Goal: Information Seeking & Learning: Learn about a topic

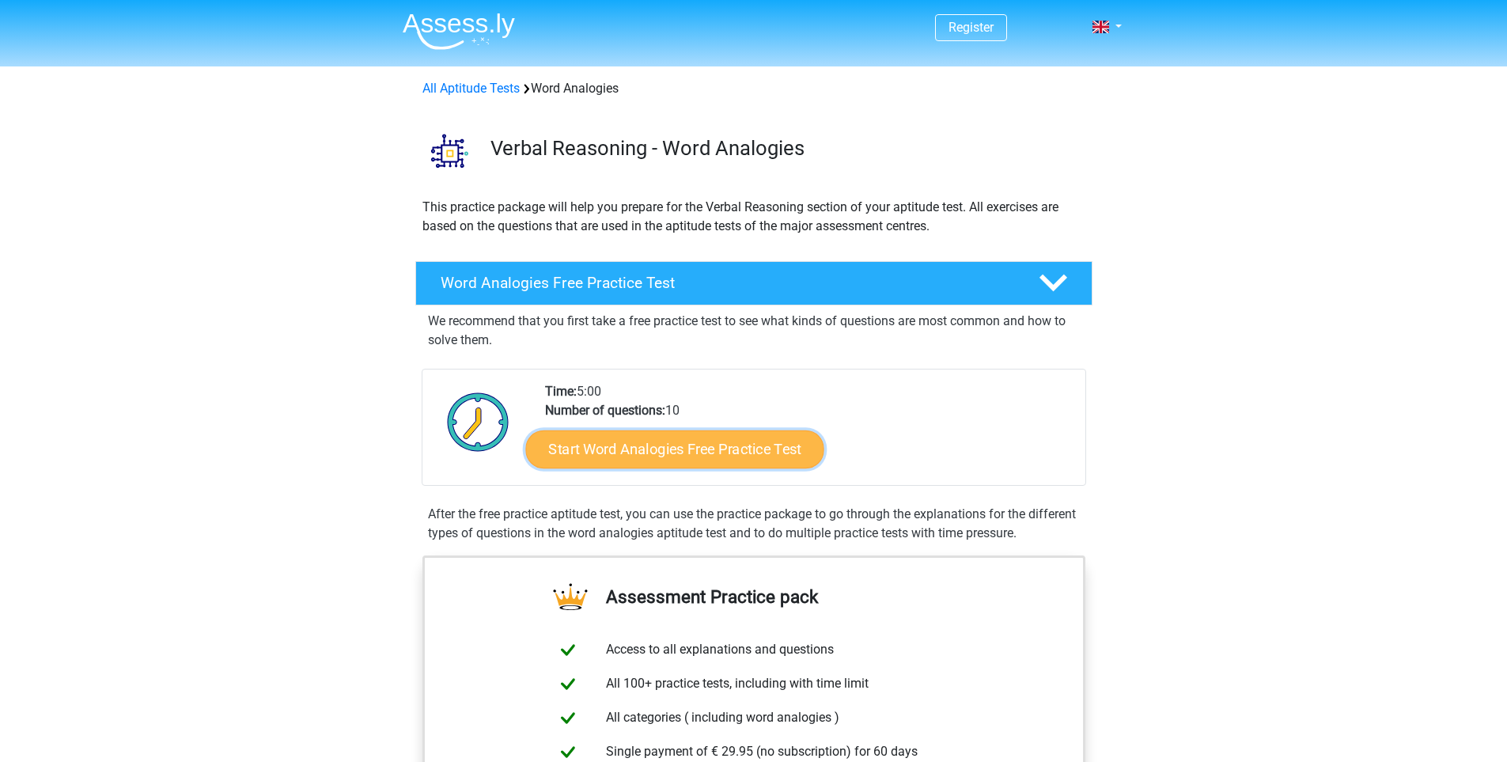
click at [752, 454] on link "Start Word Analogies Free Practice Test" at bounding box center [674, 449] width 298 height 38
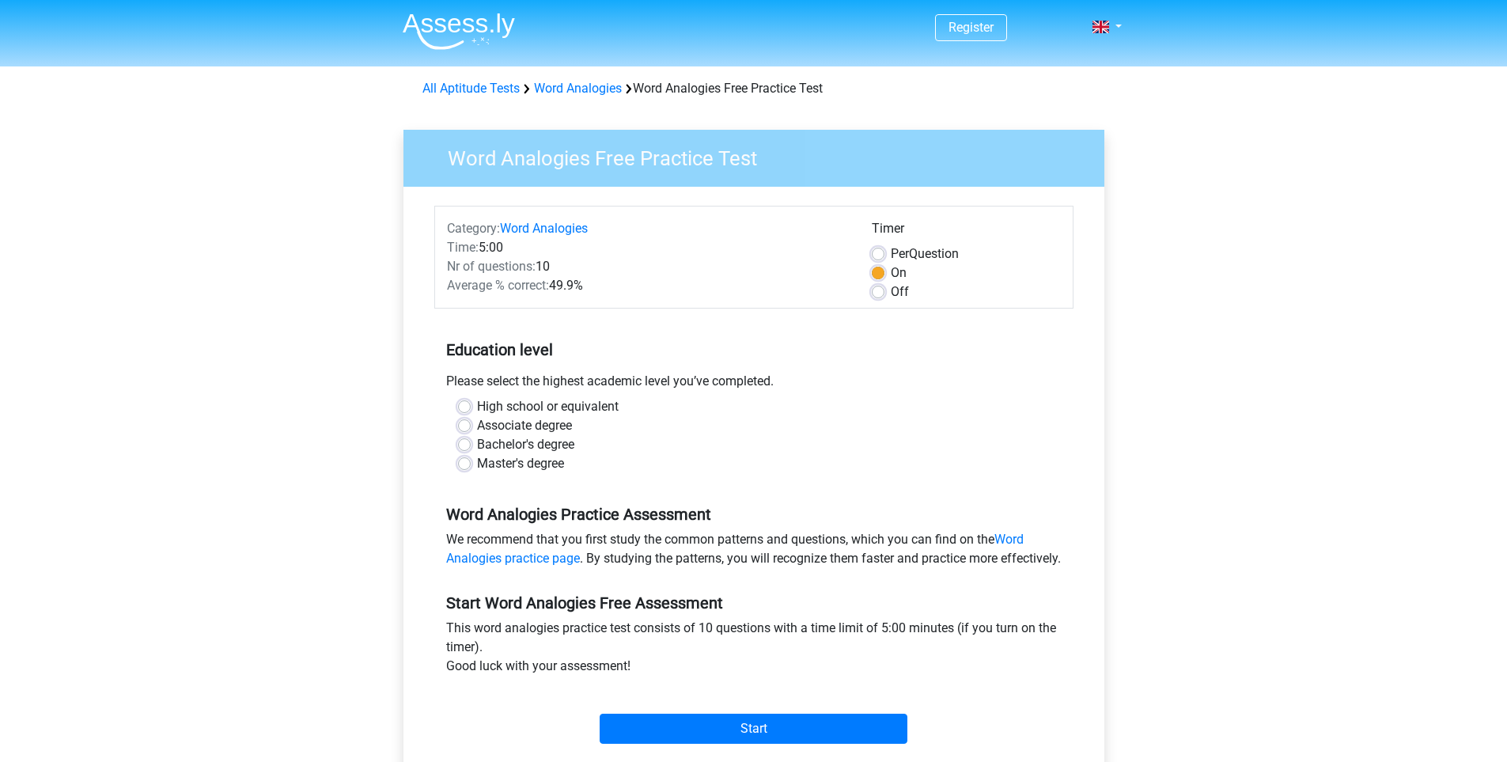
click at [477, 449] on label "Bachelor's degree" at bounding box center [525, 444] width 97 height 19
click at [464, 449] on input "Bachelor's degree" at bounding box center [464, 443] width 13 height 16
radio input "true"
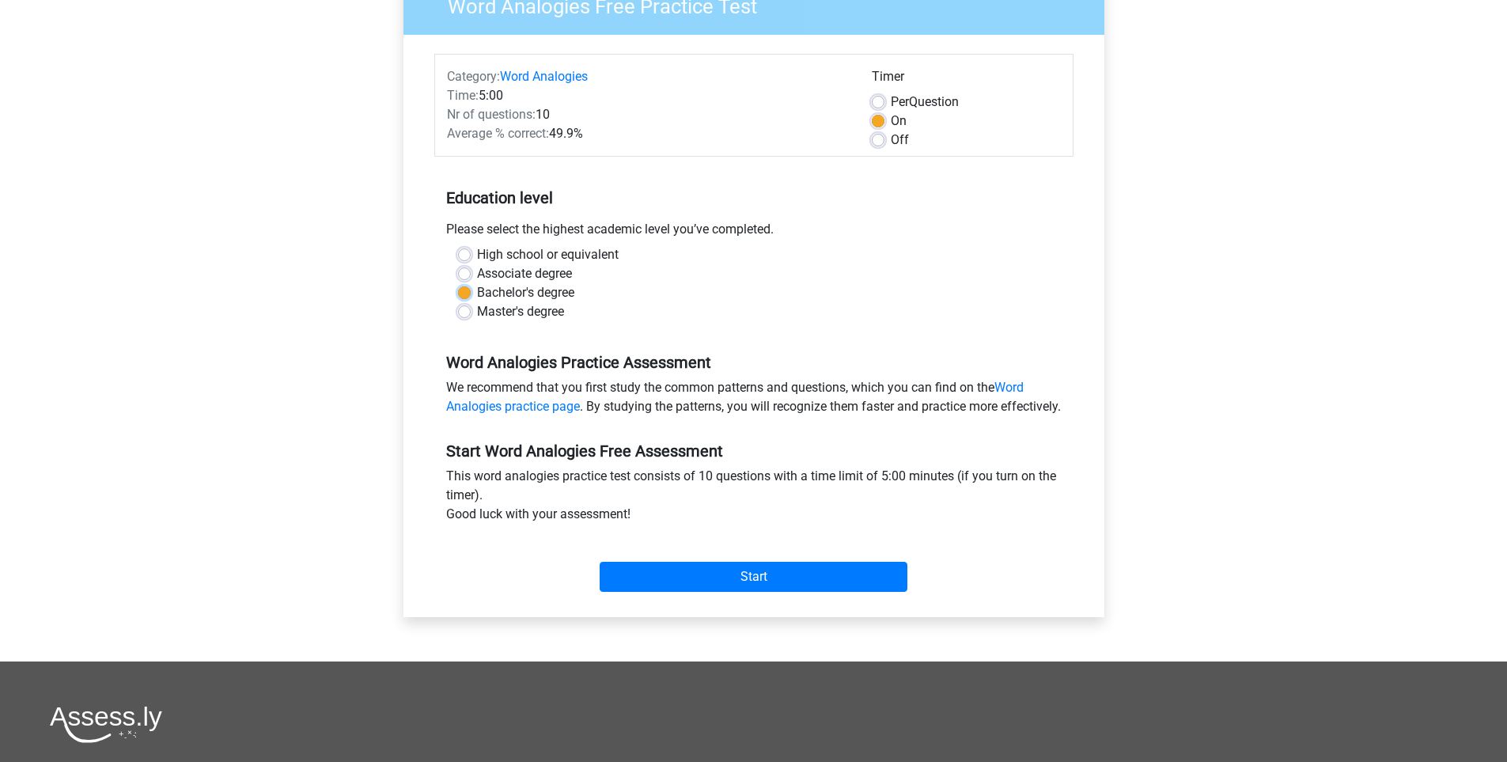
scroll to position [158, 0]
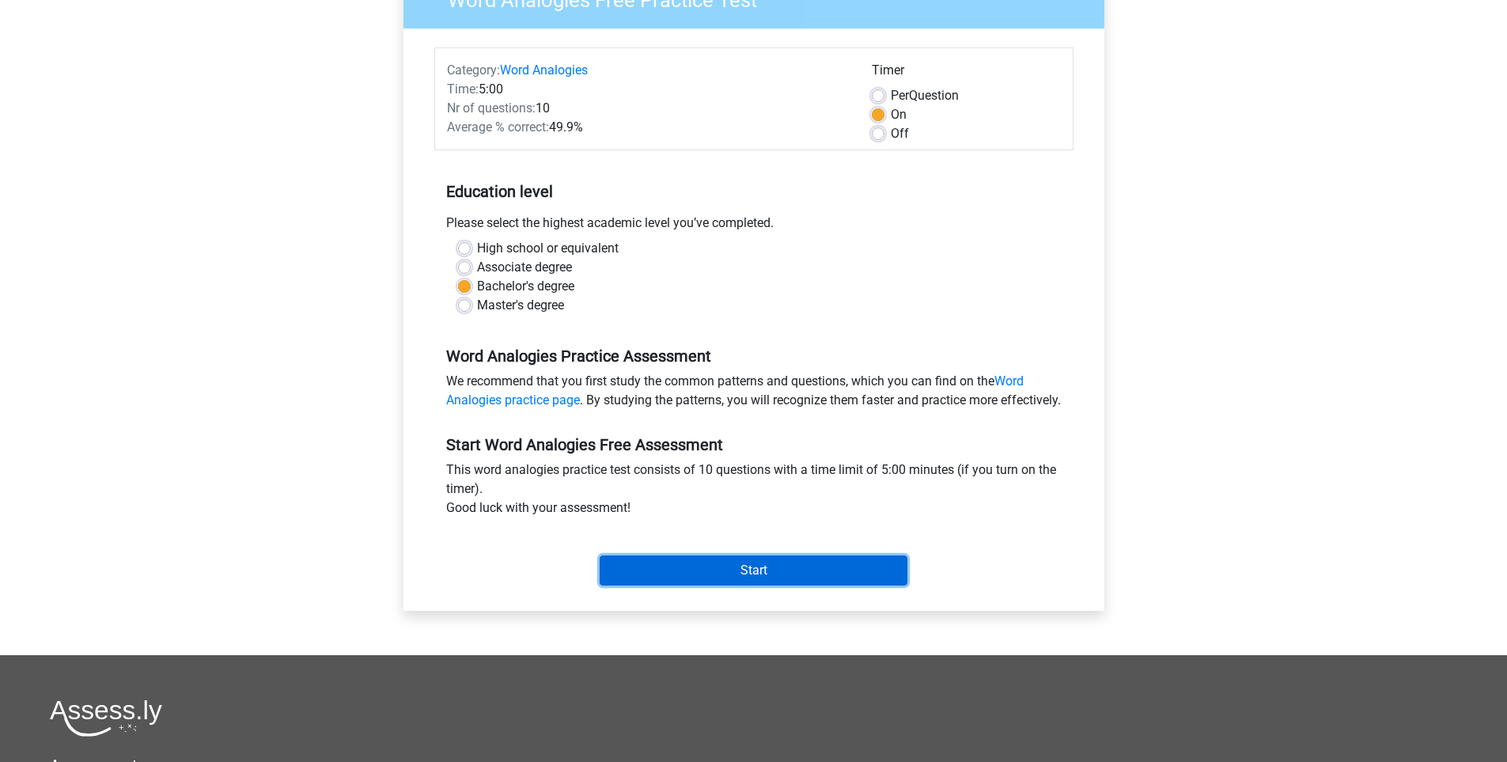
click at [727, 585] on input "Start" at bounding box center [754, 570] width 308 height 30
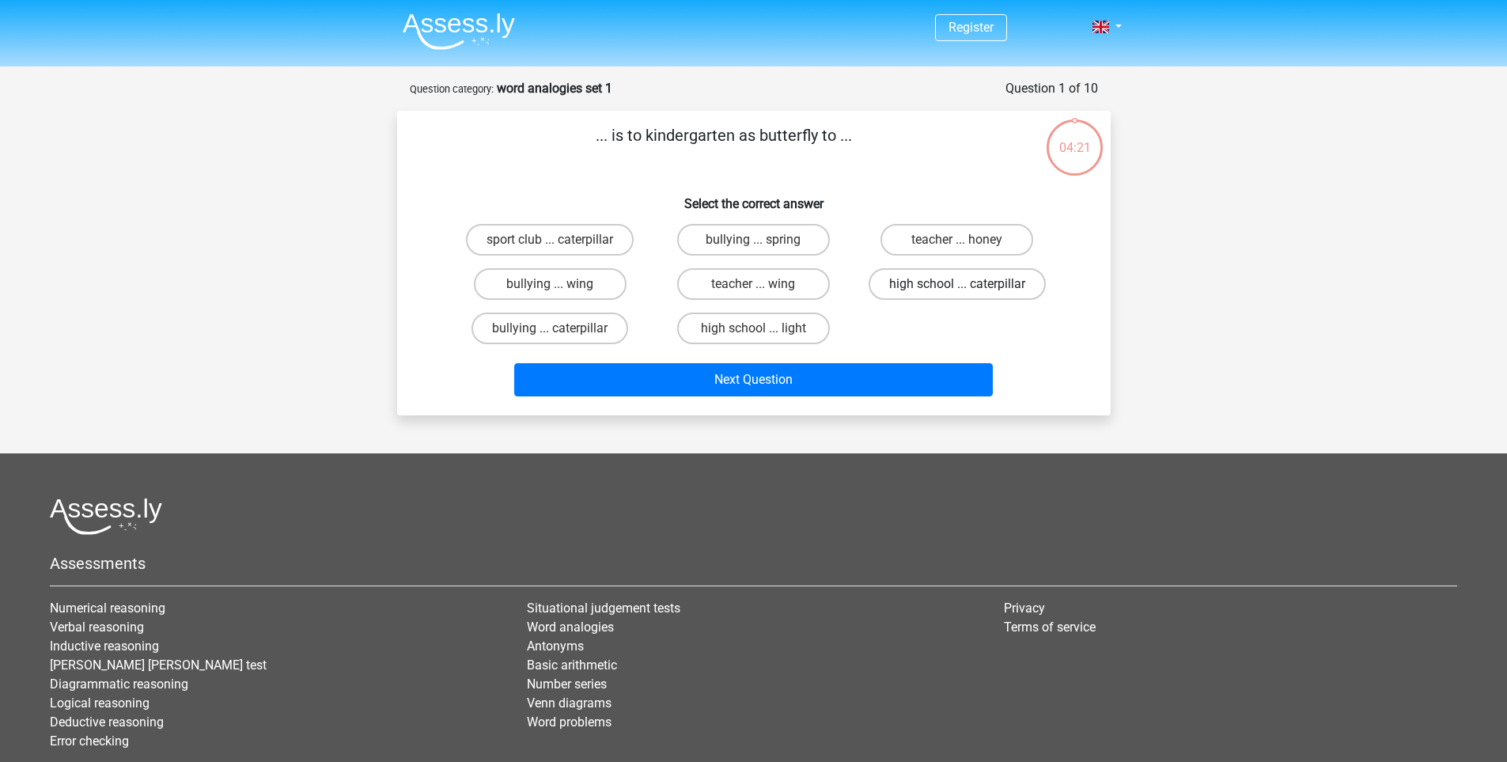
click at [926, 287] on label "high school ... caterpillar" at bounding box center [957, 284] width 177 height 32
click at [957, 287] on input "high school ... caterpillar" at bounding box center [962, 289] width 10 height 10
radio input "true"
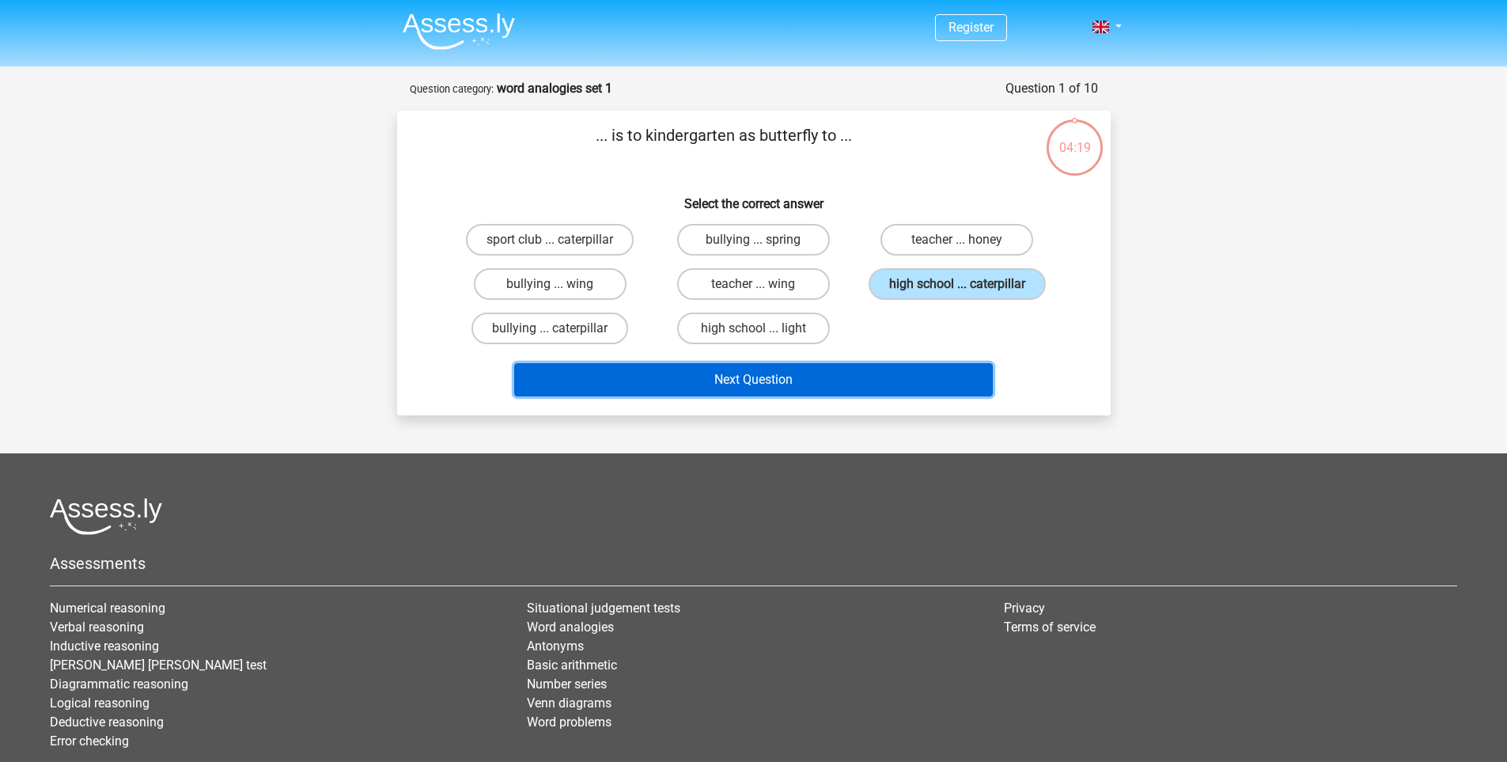
click at [816, 383] on button "Next Question" at bounding box center [753, 379] width 479 height 33
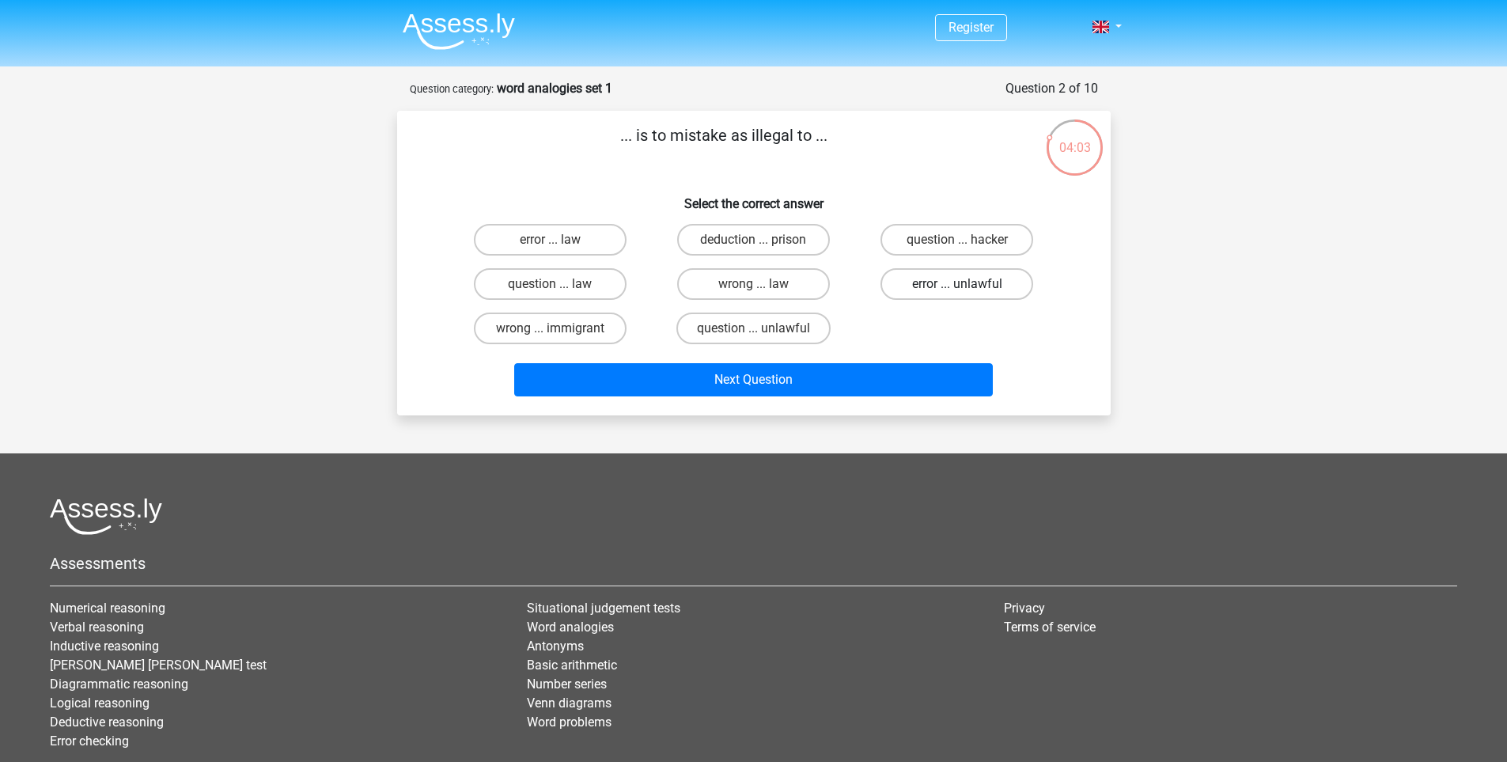
click at [988, 285] on label "error ... unlawful" at bounding box center [956, 284] width 153 height 32
click at [968, 285] on input "error ... unlawful" at bounding box center [962, 289] width 10 height 10
radio input "true"
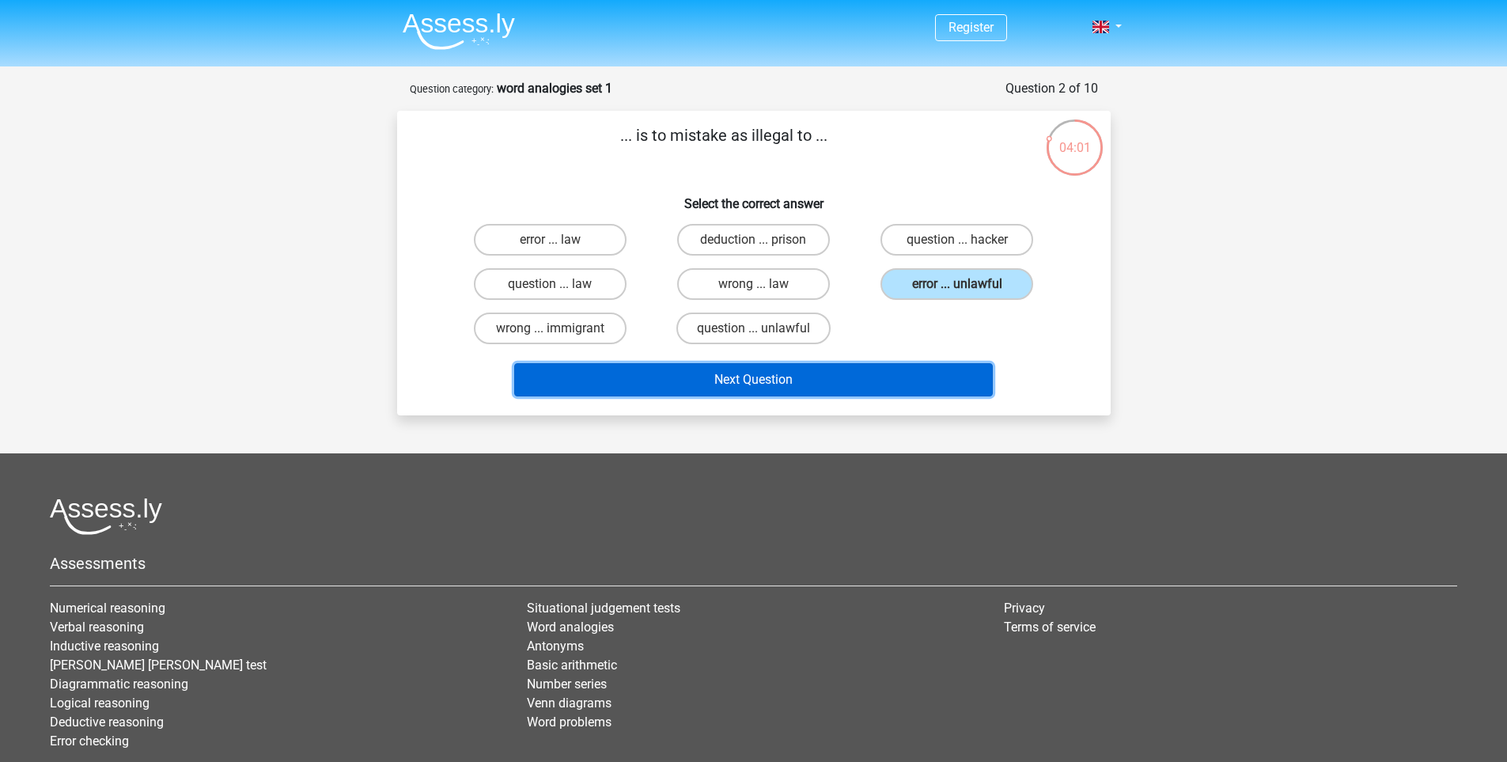
click at [855, 386] on button "Next Question" at bounding box center [753, 379] width 479 height 33
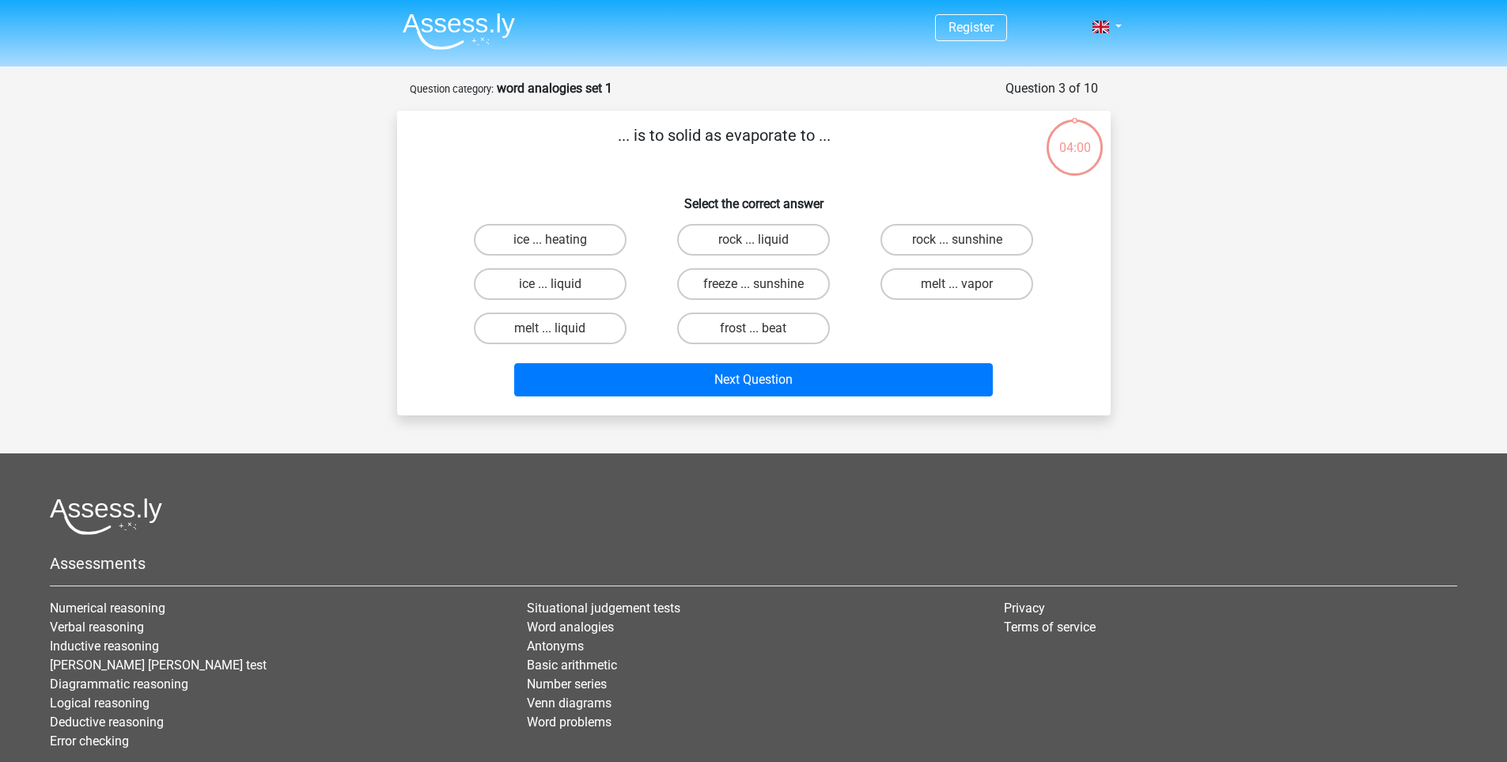
scroll to position [79, 0]
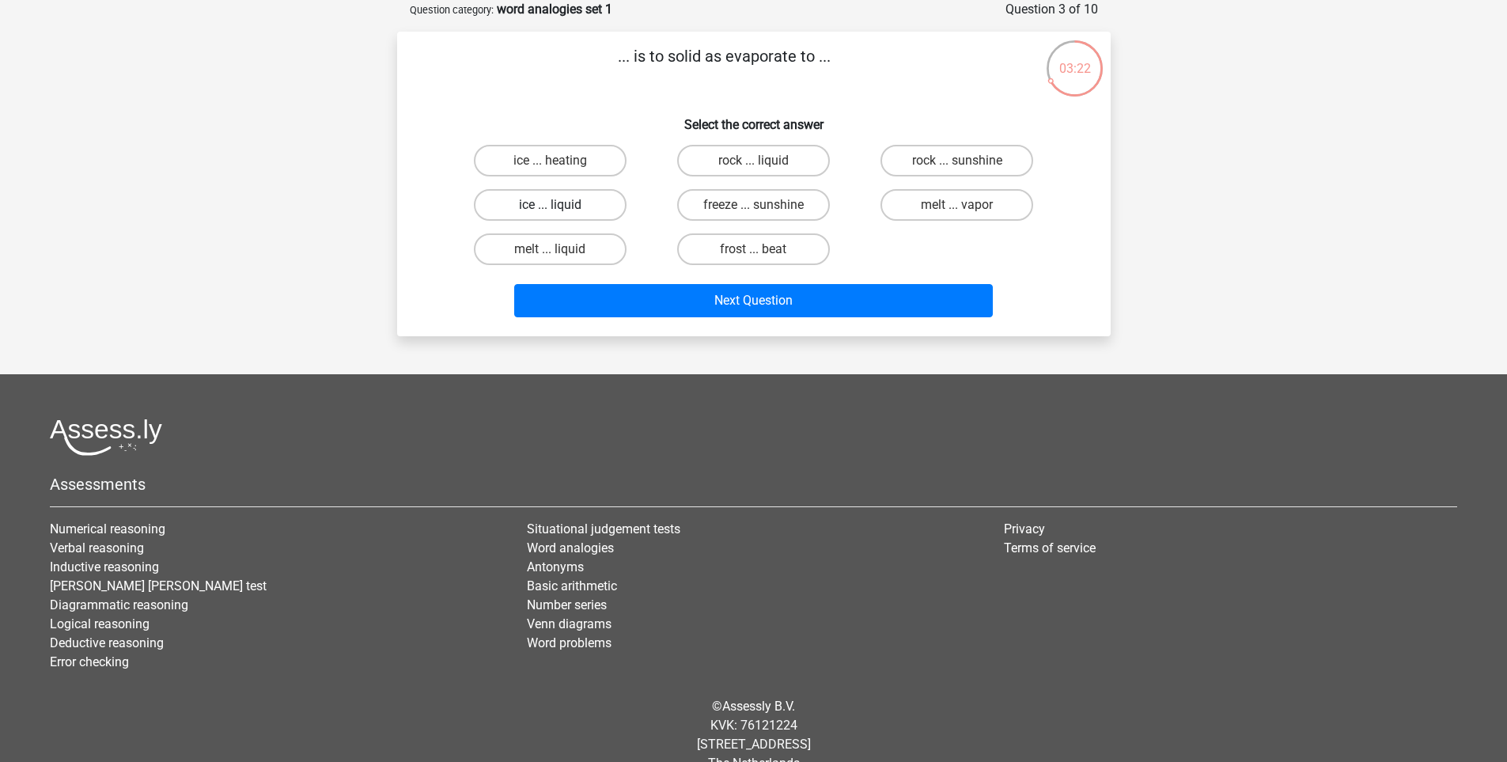
click at [589, 199] on label "ice ... liquid" at bounding box center [550, 205] width 153 height 32
click at [560, 205] on input "ice ... liquid" at bounding box center [555, 210] width 10 height 10
radio input "true"
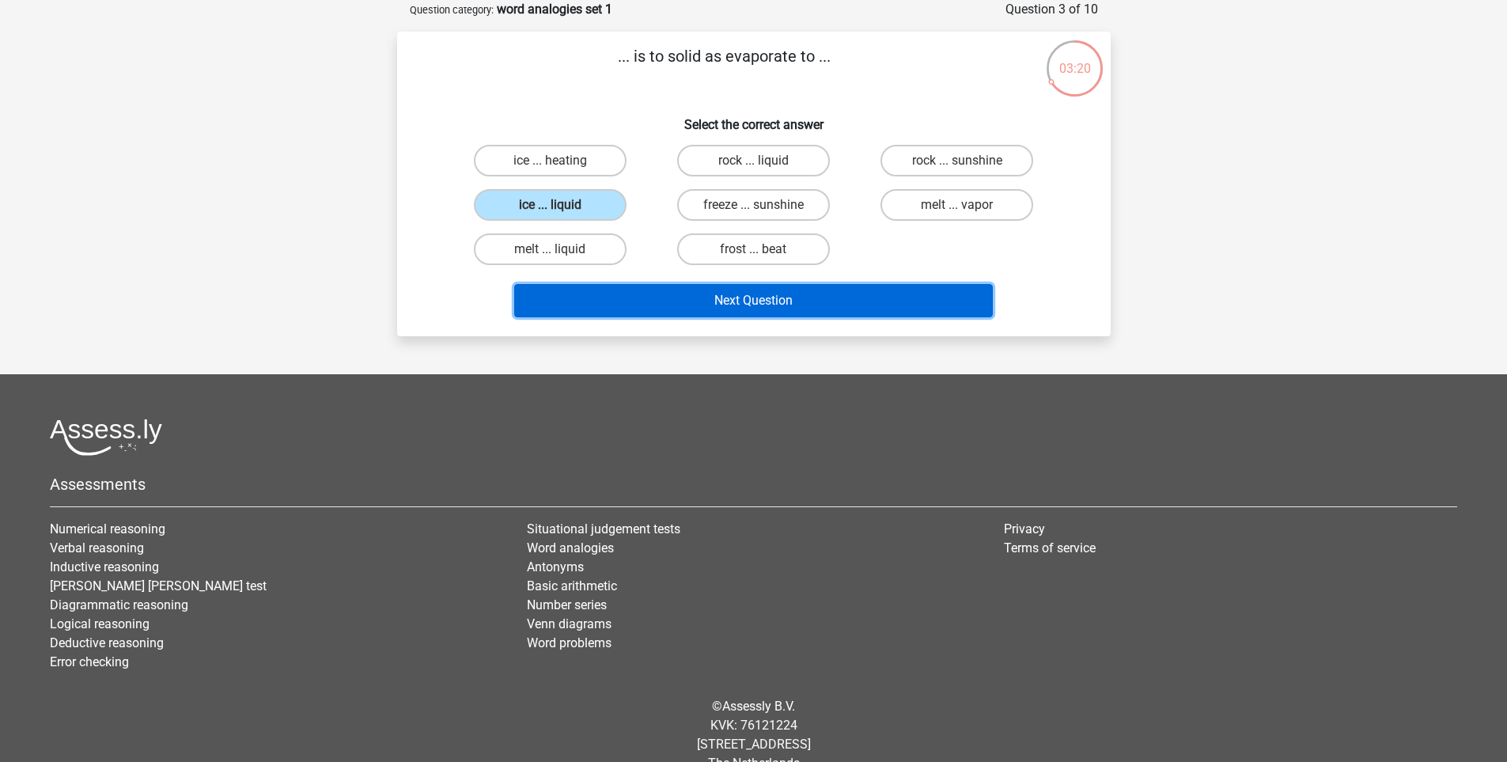
click at [748, 296] on button "Next Question" at bounding box center [753, 300] width 479 height 33
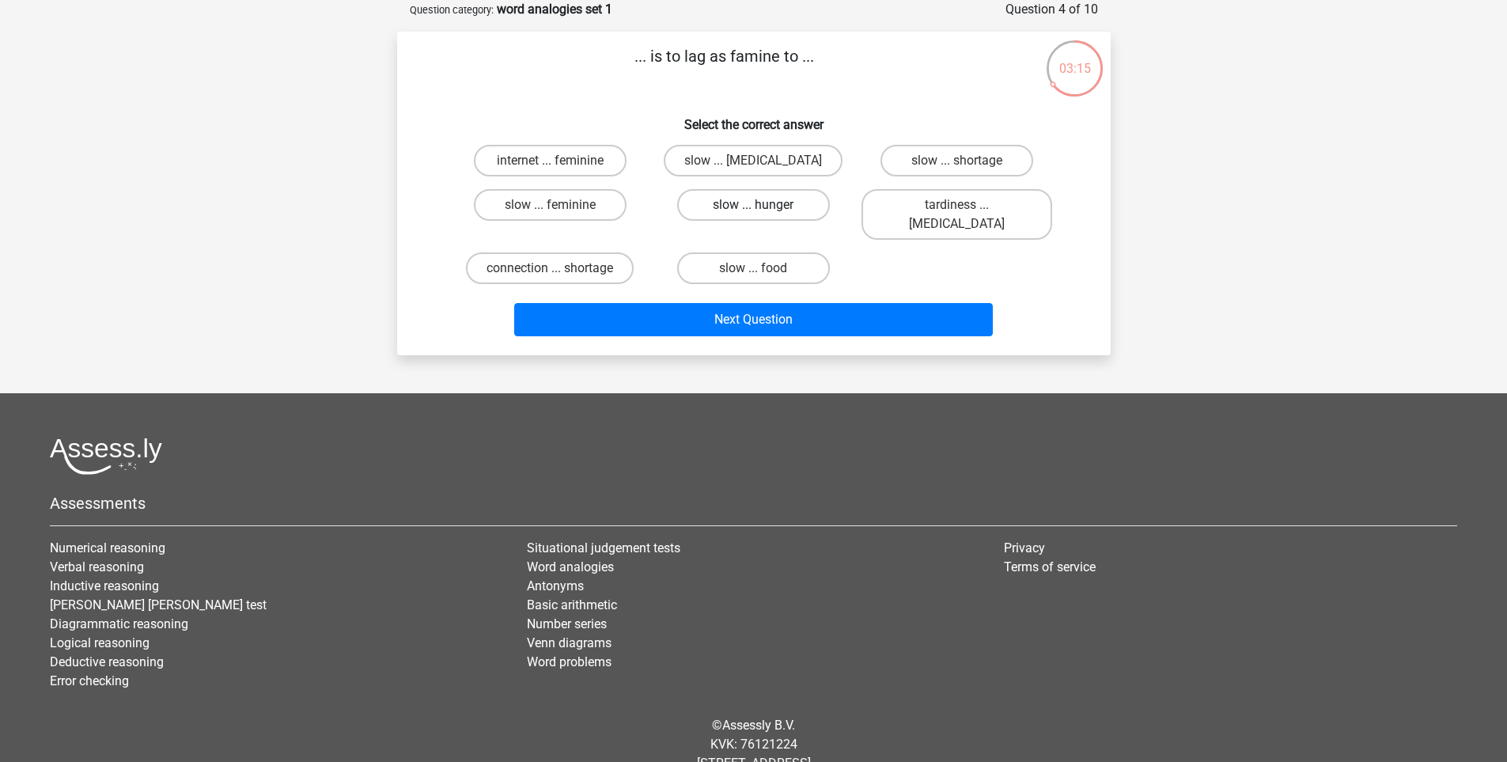
click at [750, 196] on label "slow ... hunger" at bounding box center [753, 205] width 153 height 32
click at [753, 205] on input "slow ... hunger" at bounding box center [758, 210] width 10 height 10
radio input "true"
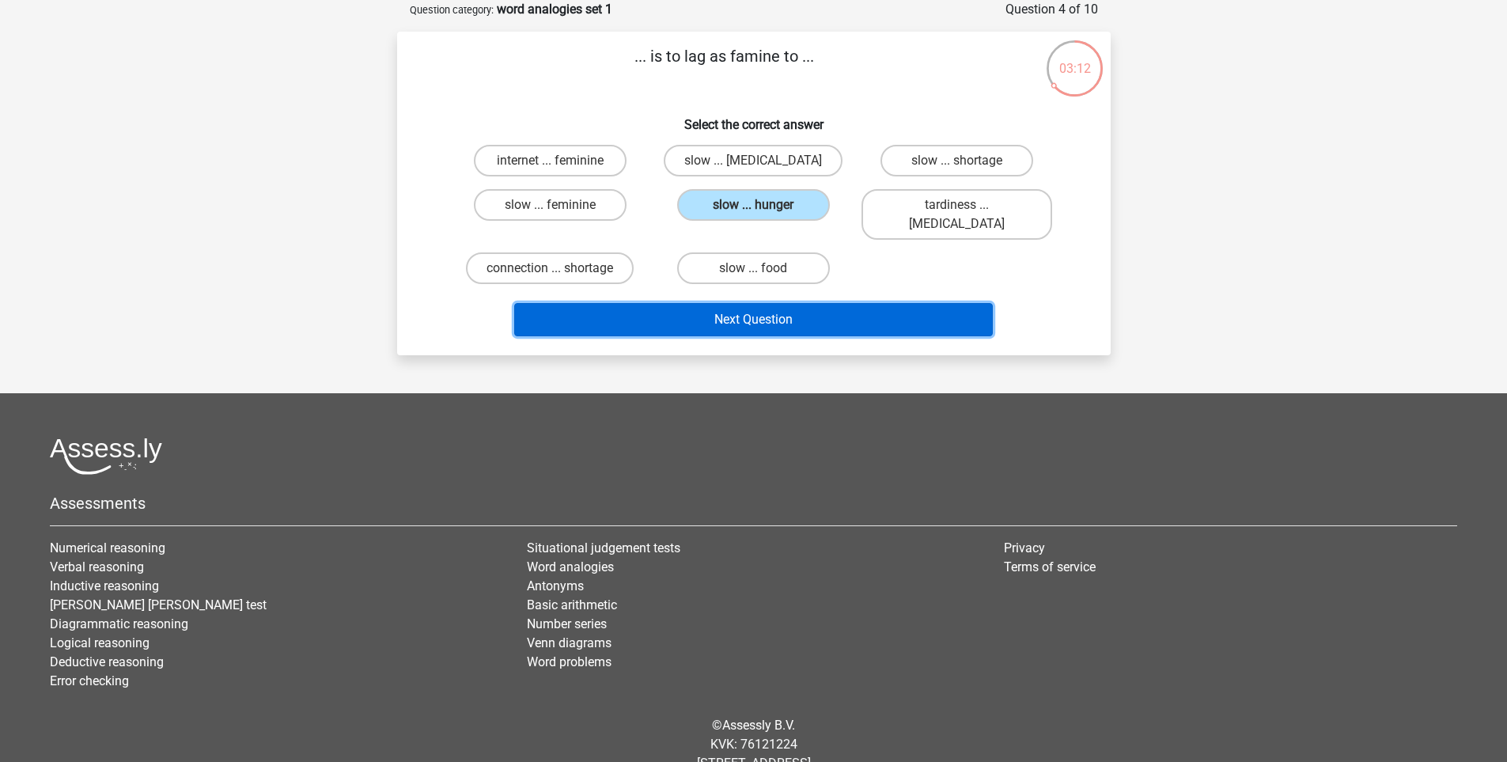
click at [756, 303] on button "Next Question" at bounding box center [753, 319] width 479 height 33
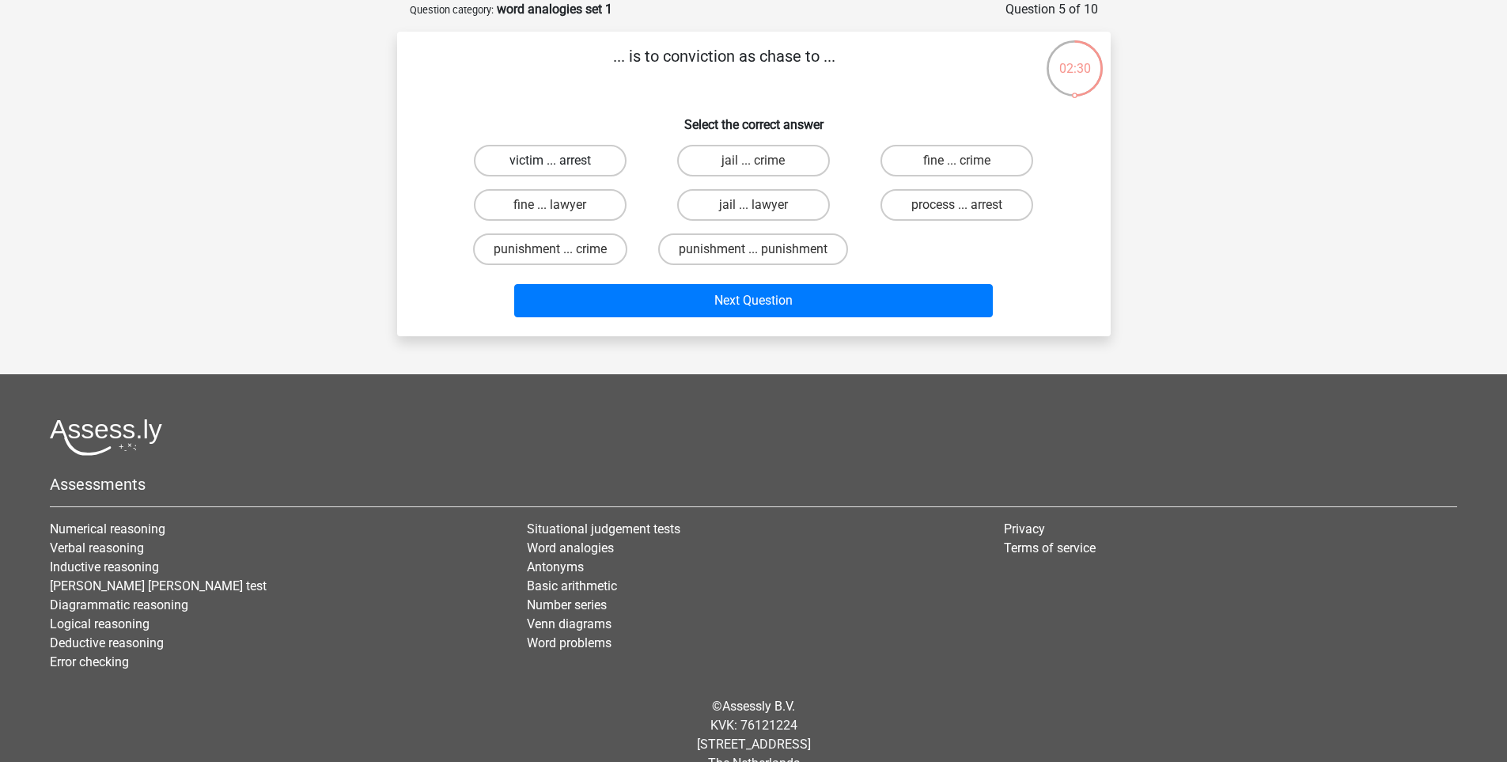
click at [541, 164] on label "victim ... arrest" at bounding box center [550, 161] width 153 height 32
click at [550, 164] on input "victim ... arrest" at bounding box center [555, 166] width 10 height 10
radio input "true"
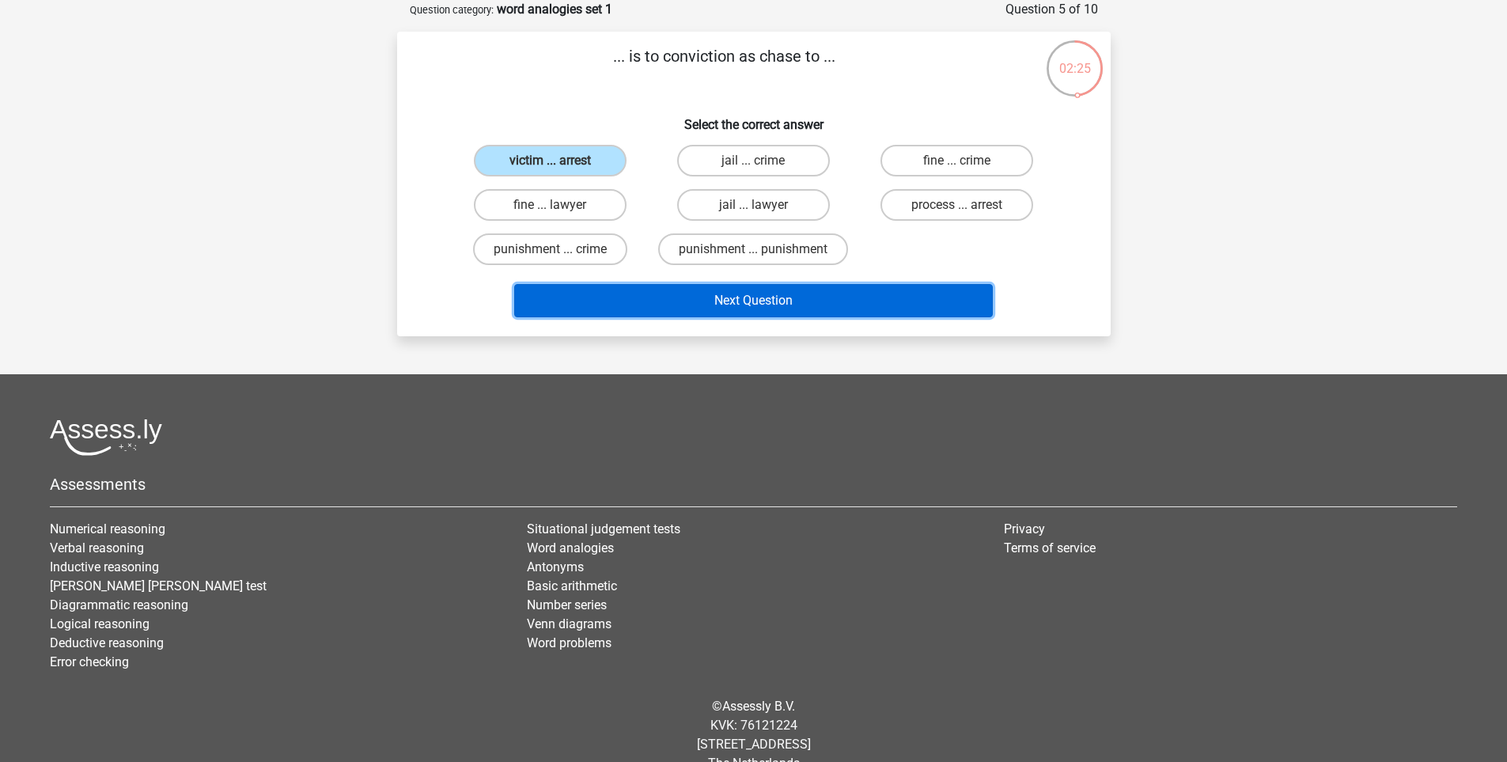
click at [709, 305] on button "Next Question" at bounding box center [753, 300] width 479 height 33
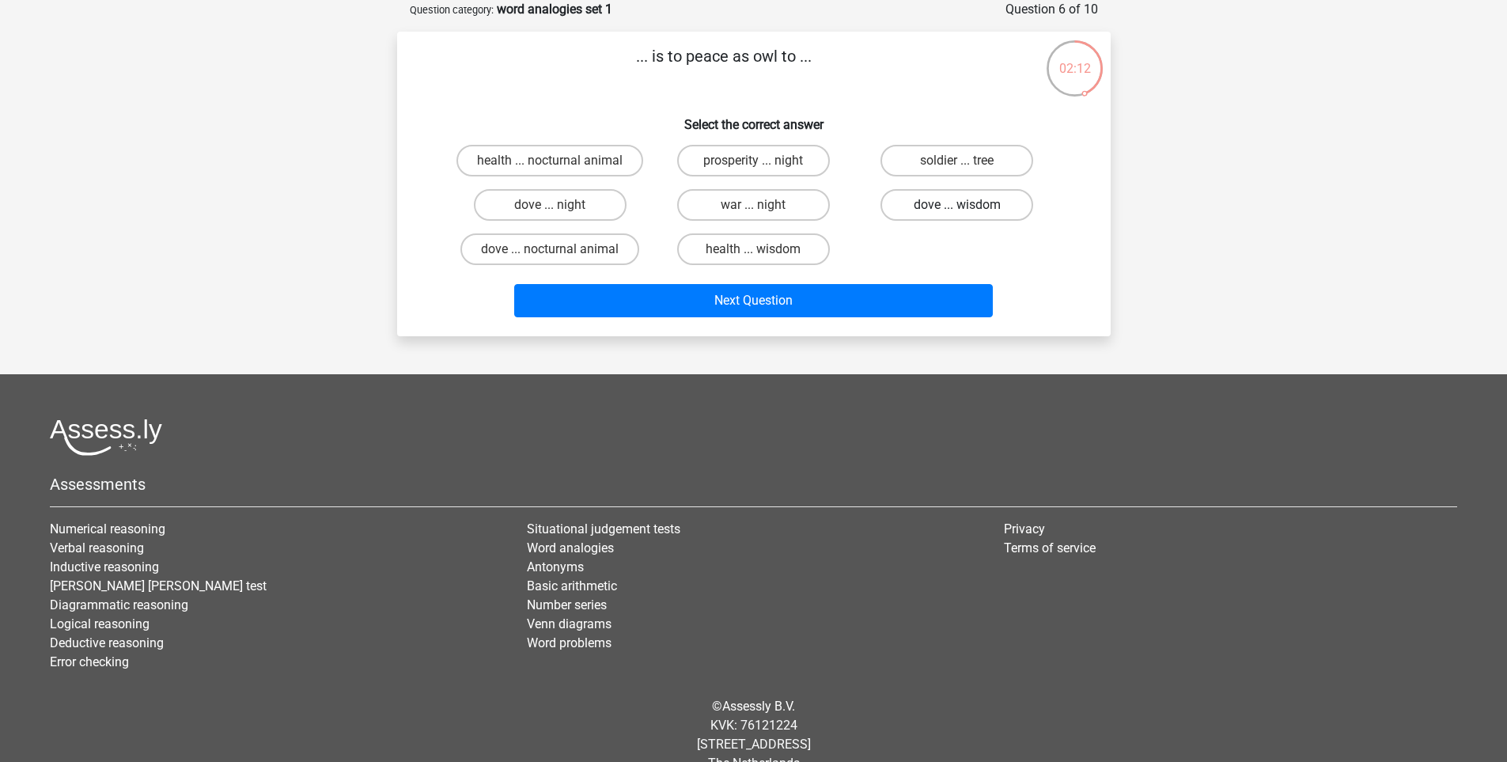
click at [932, 208] on label "dove ... wisdom" at bounding box center [956, 205] width 153 height 32
click at [957, 208] on input "dove ... wisdom" at bounding box center [962, 210] width 10 height 10
radio input "true"
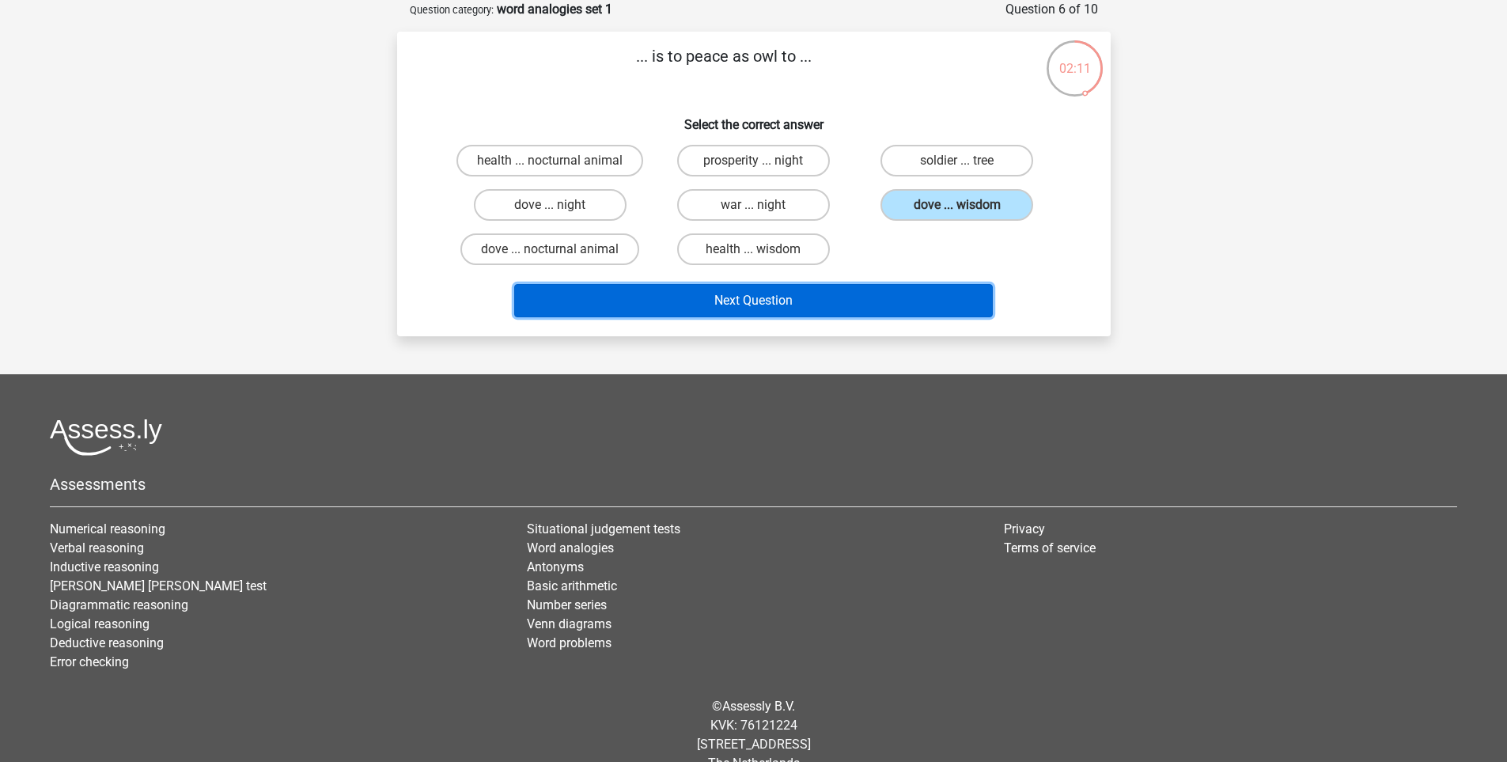
click at [869, 309] on button "Next Question" at bounding box center [753, 300] width 479 height 33
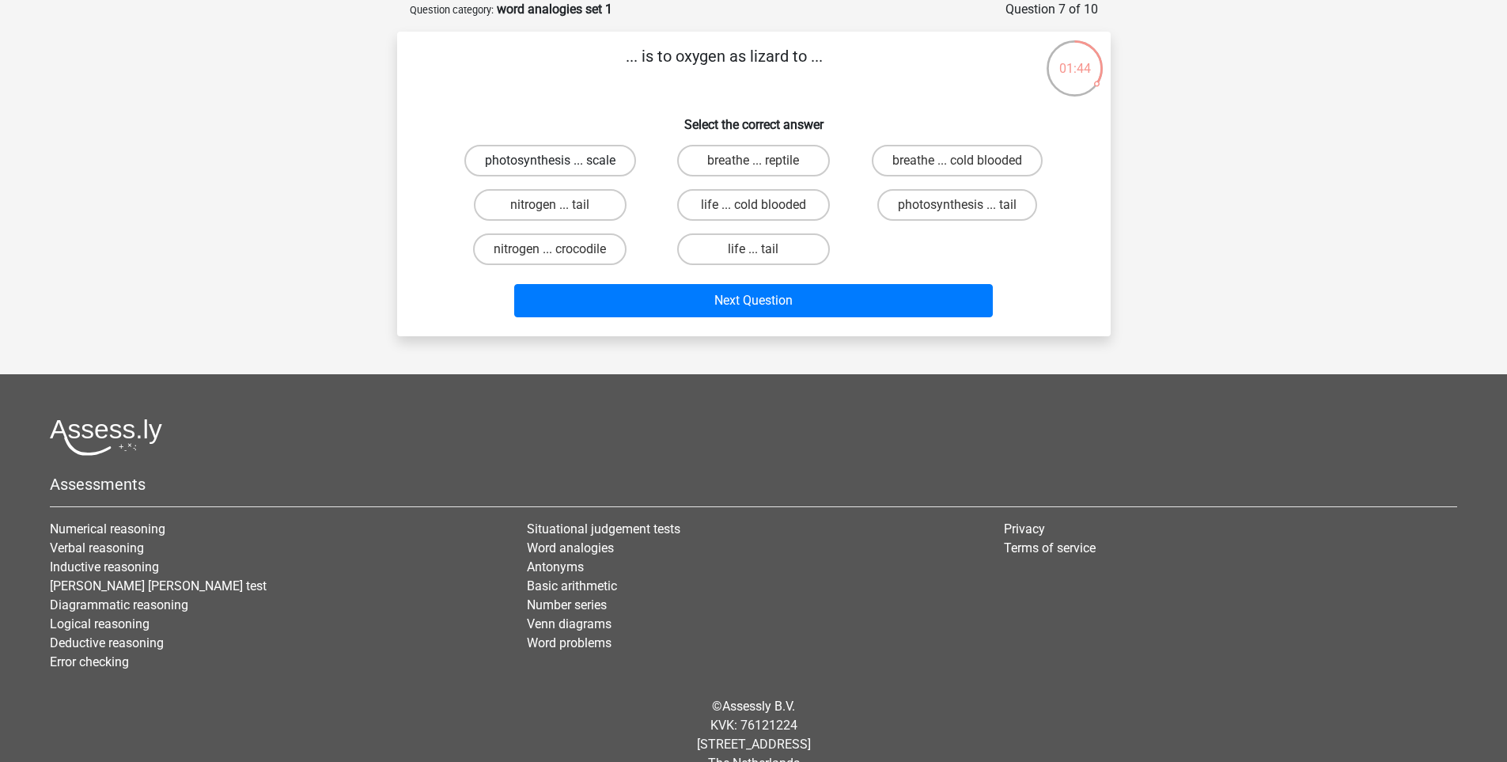
click at [551, 158] on label "photosynthesis ... scale" at bounding box center [550, 161] width 172 height 32
click at [551, 161] on input "photosynthesis ... scale" at bounding box center [555, 166] width 10 height 10
radio input "true"
click at [737, 153] on label "breathe ... reptile" at bounding box center [753, 161] width 153 height 32
click at [753, 161] on input "breathe ... reptile" at bounding box center [758, 166] width 10 height 10
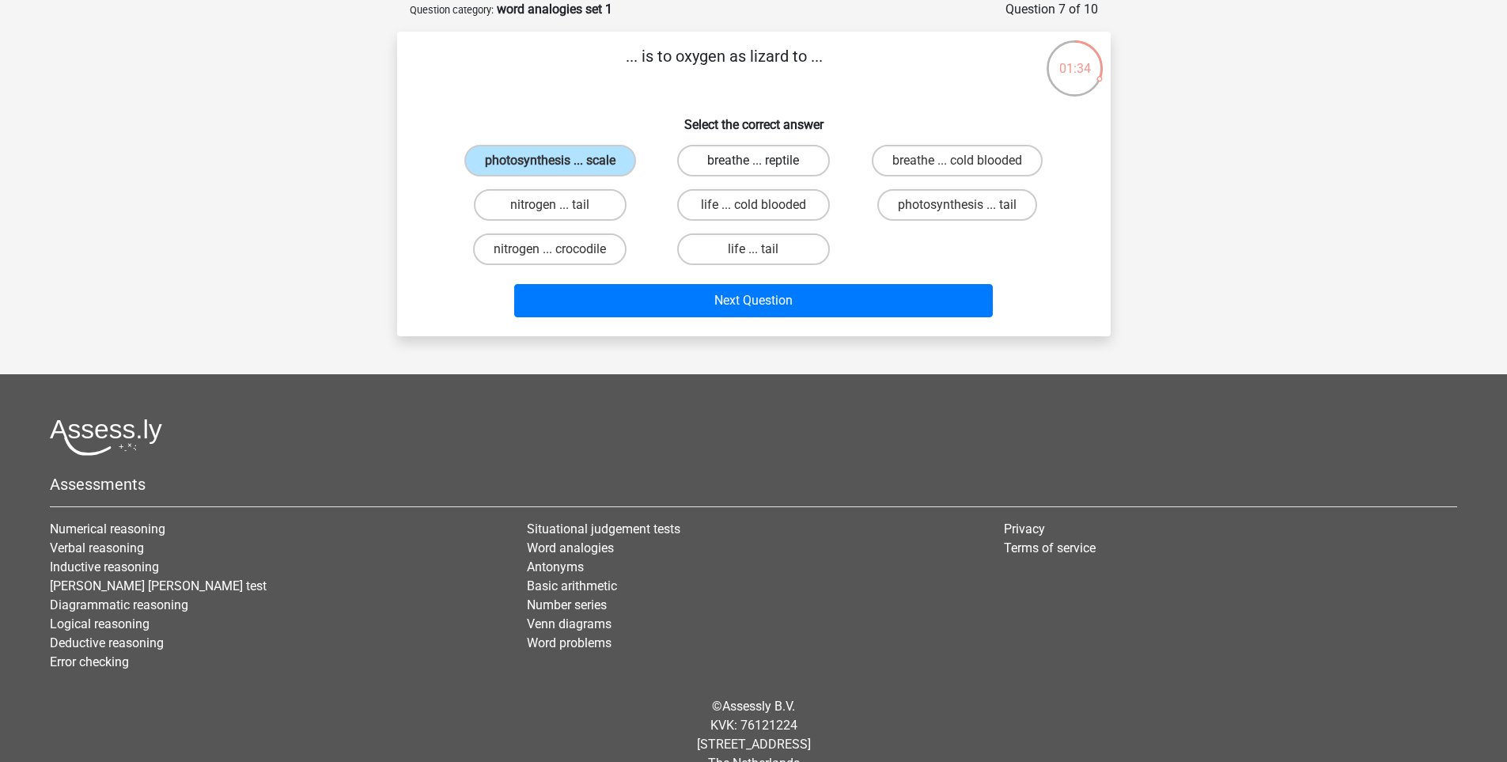
radio input "true"
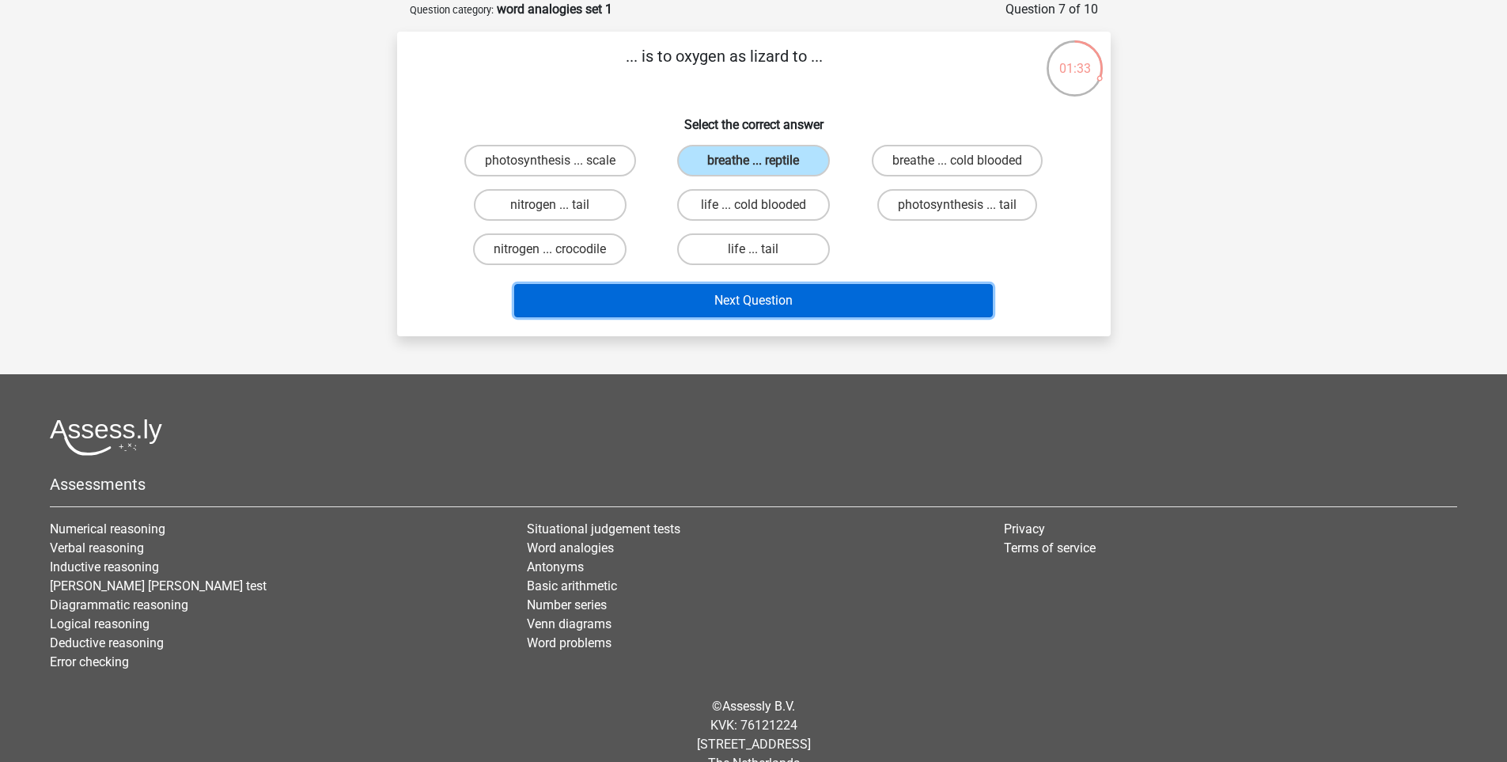
click at [782, 308] on button "Next Question" at bounding box center [753, 300] width 479 height 33
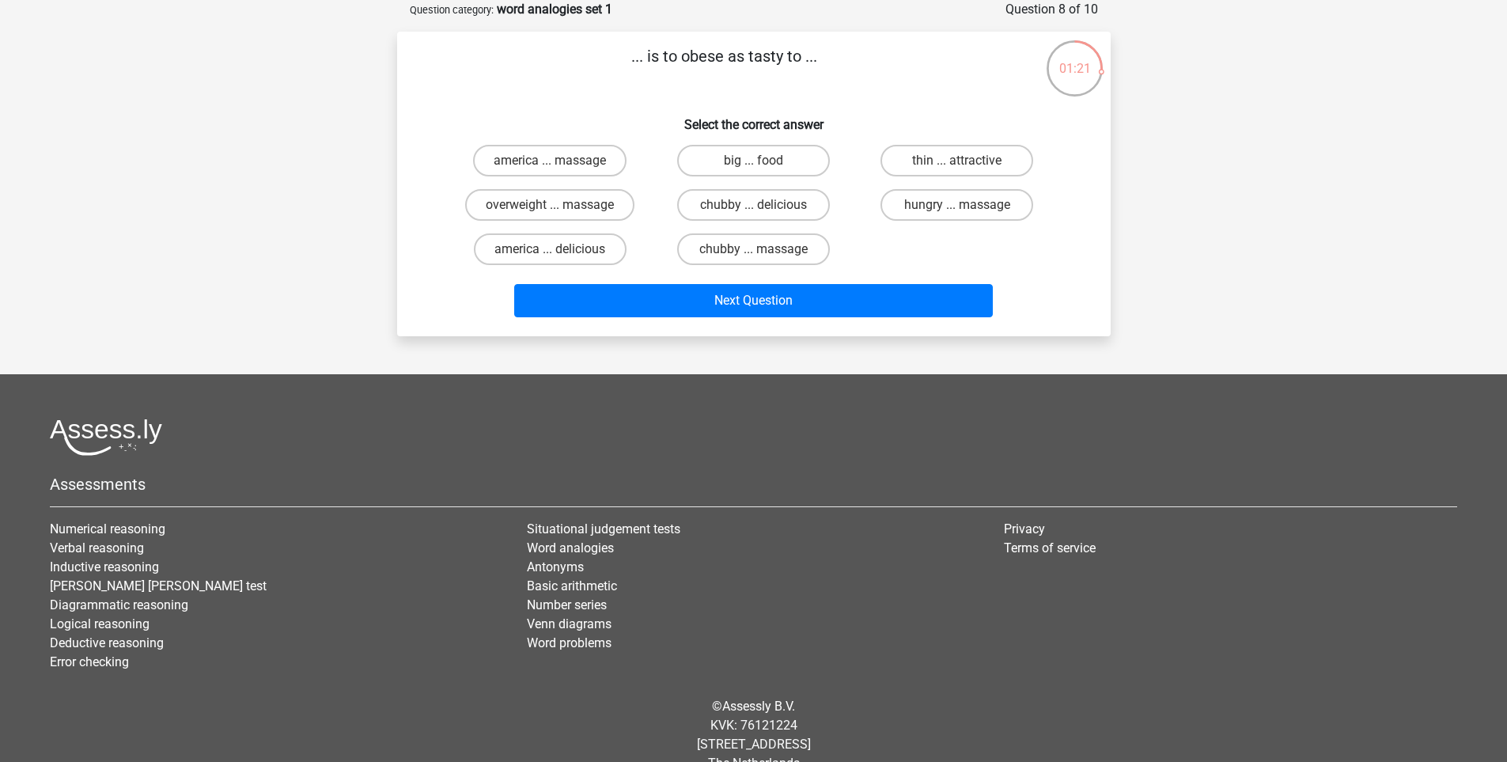
click at [761, 209] on input "chubby ... delicious" at bounding box center [758, 210] width 10 height 10
radio input "true"
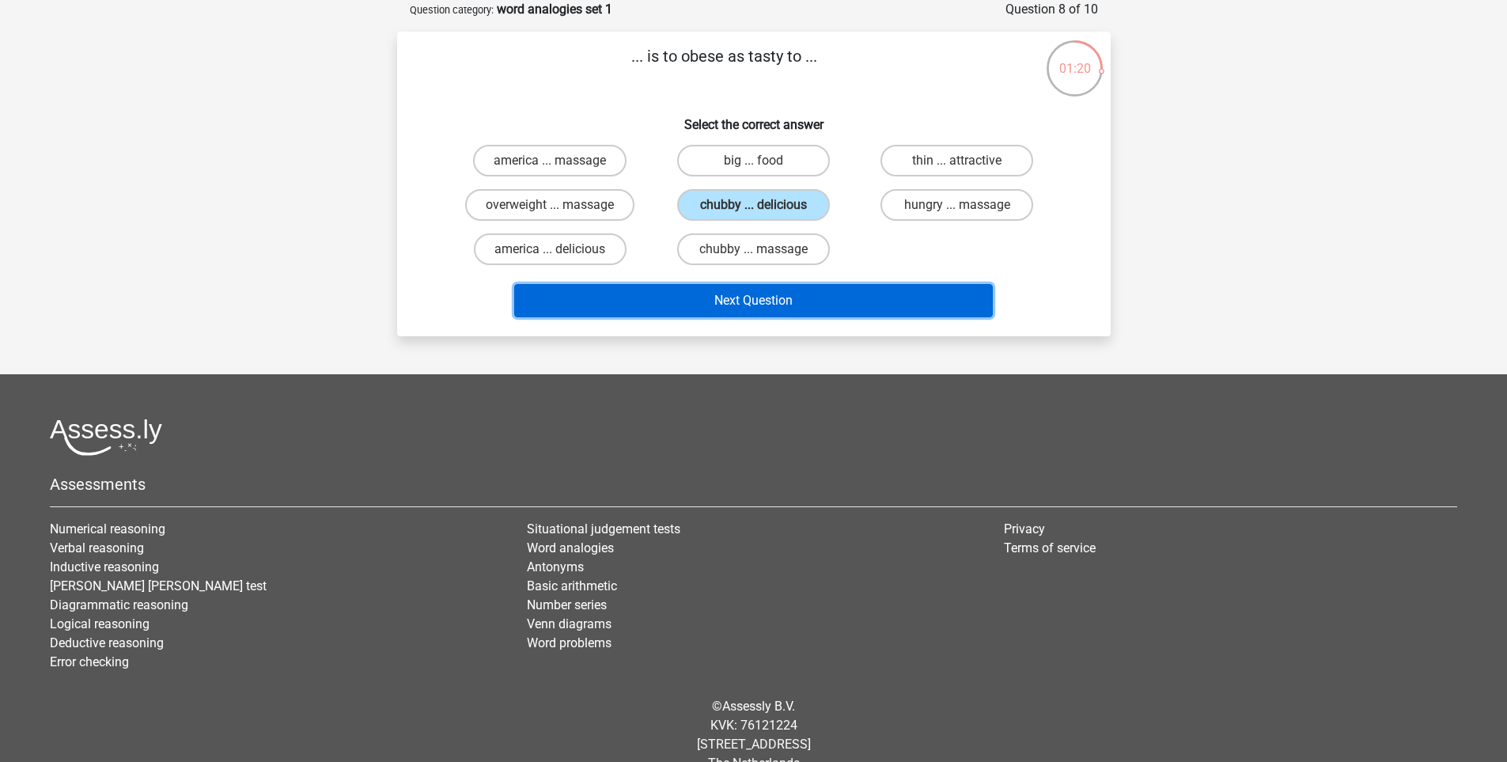
click at [789, 301] on button "Next Question" at bounding box center [753, 300] width 479 height 33
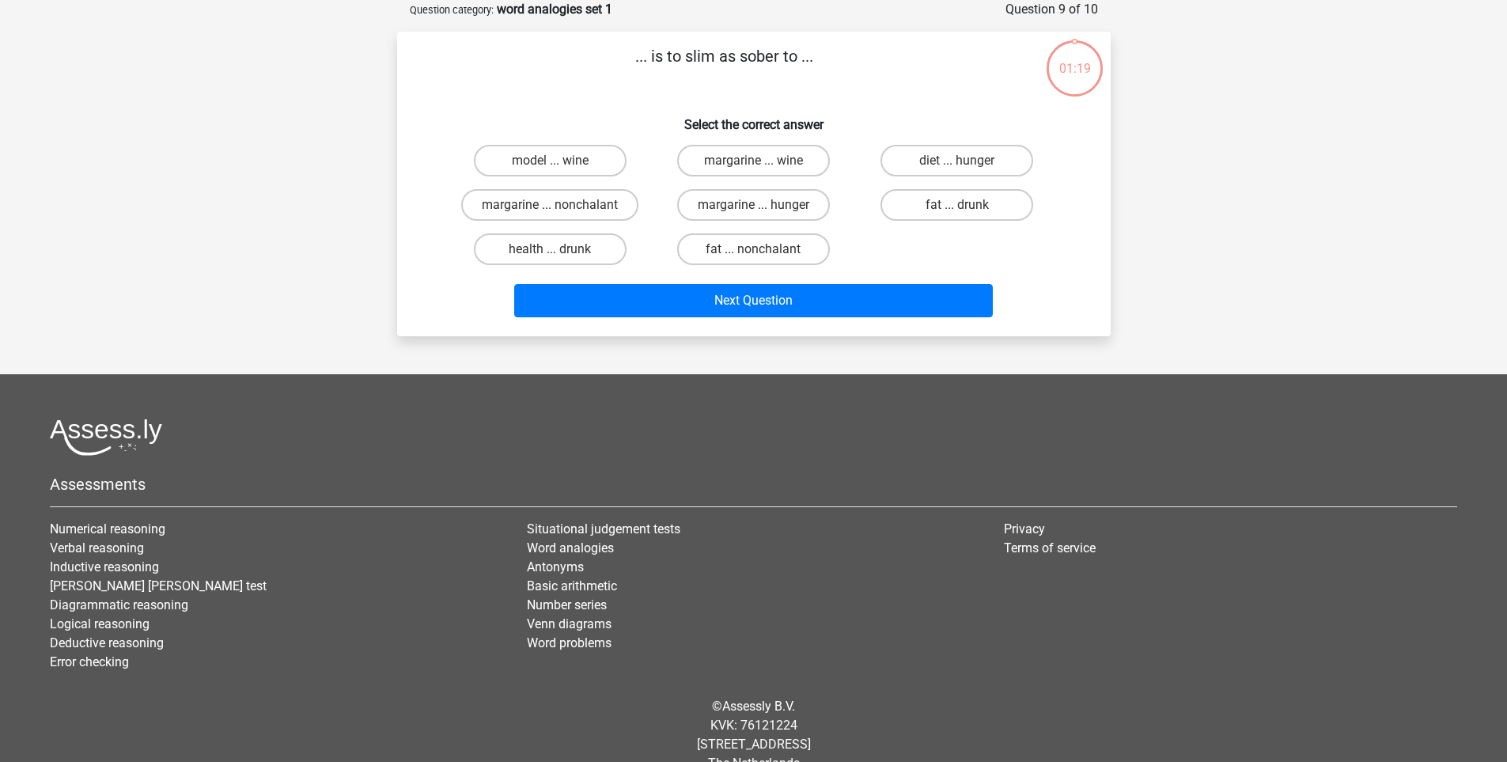
scroll to position [0, 0]
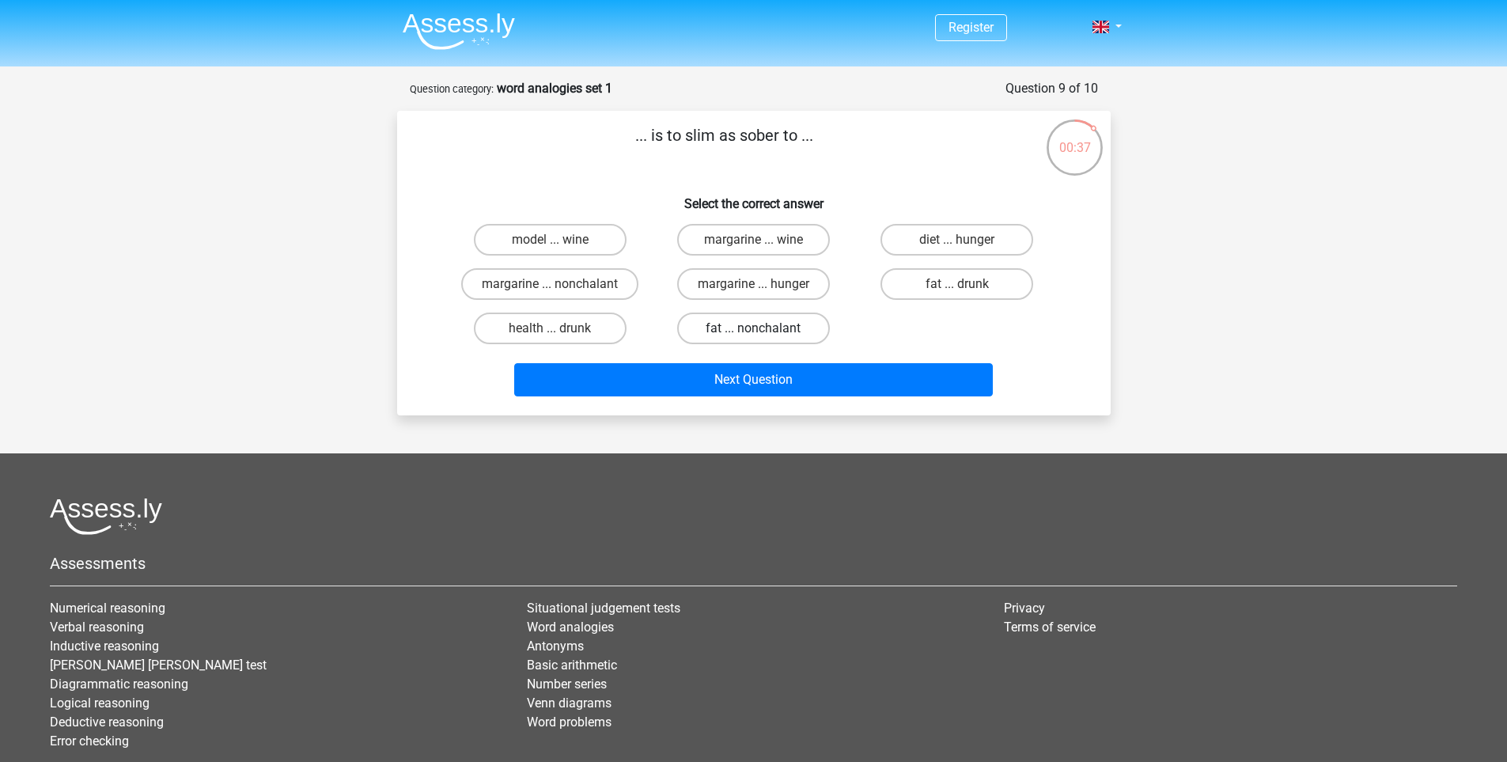
click at [782, 333] on label "fat ... nonchalant" at bounding box center [753, 328] width 153 height 32
click at [763, 333] on input "fat ... nonchalant" at bounding box center [758, 333] width 10 height 10
radio input "true"
click at [593, 321] on label "health ... drunk" at bounding box center [550, 328] width 153 height 32
click at [560, 328] on input "health ... drunk" at bounding box center [555, 333] width 10 height 10
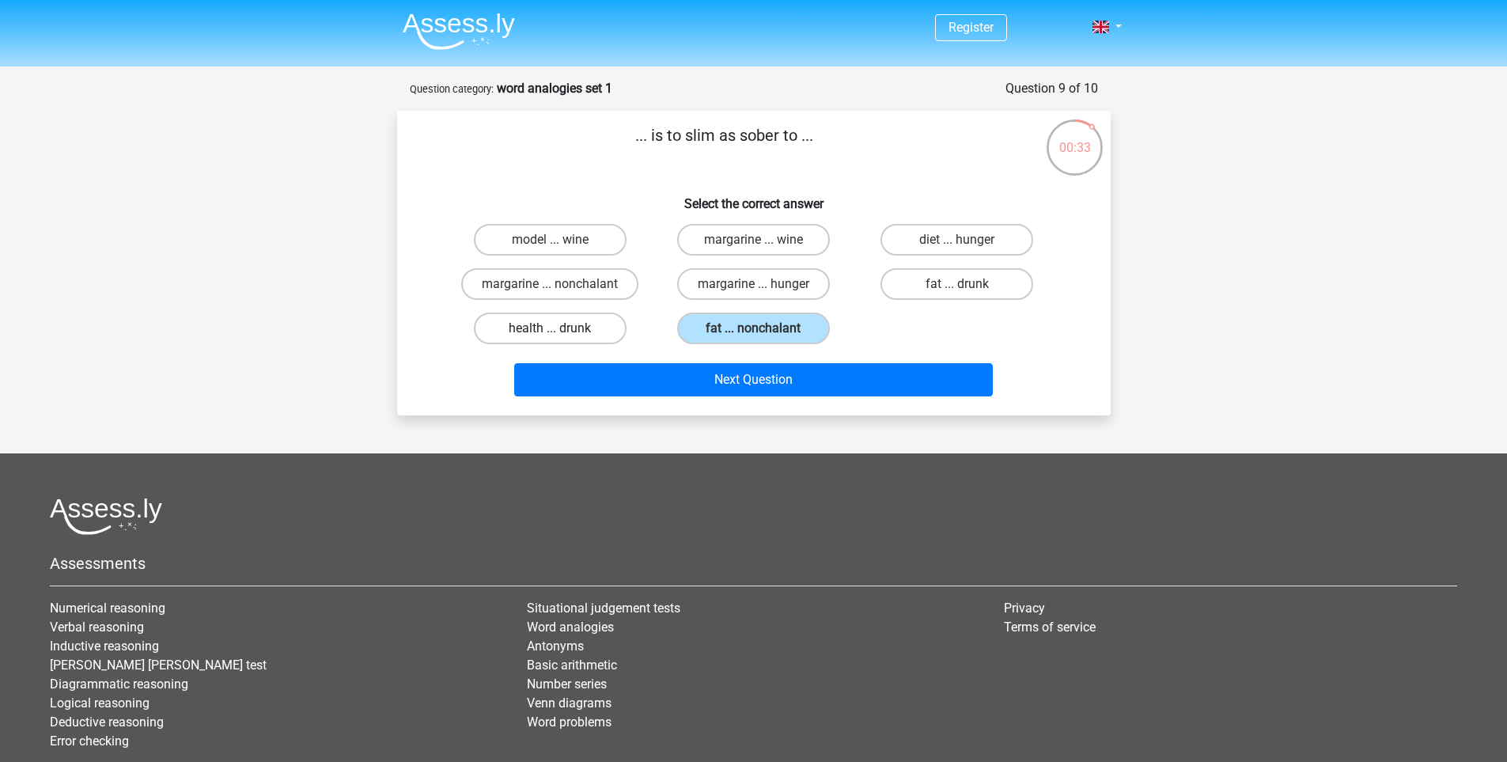
radio input "true"
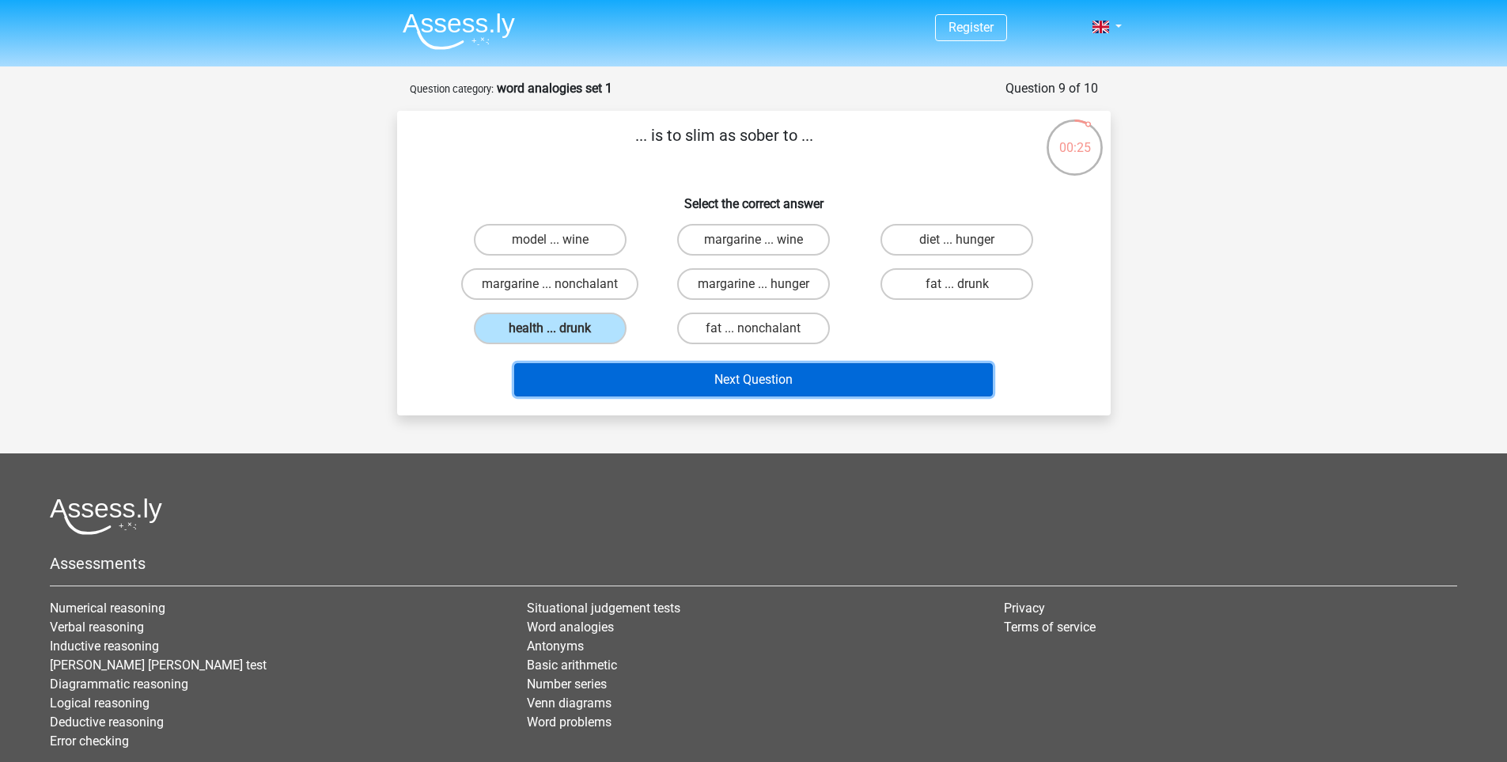
click at [796, 378] on button "Next Question" at bounding box center [753, 379] width 479 height 33
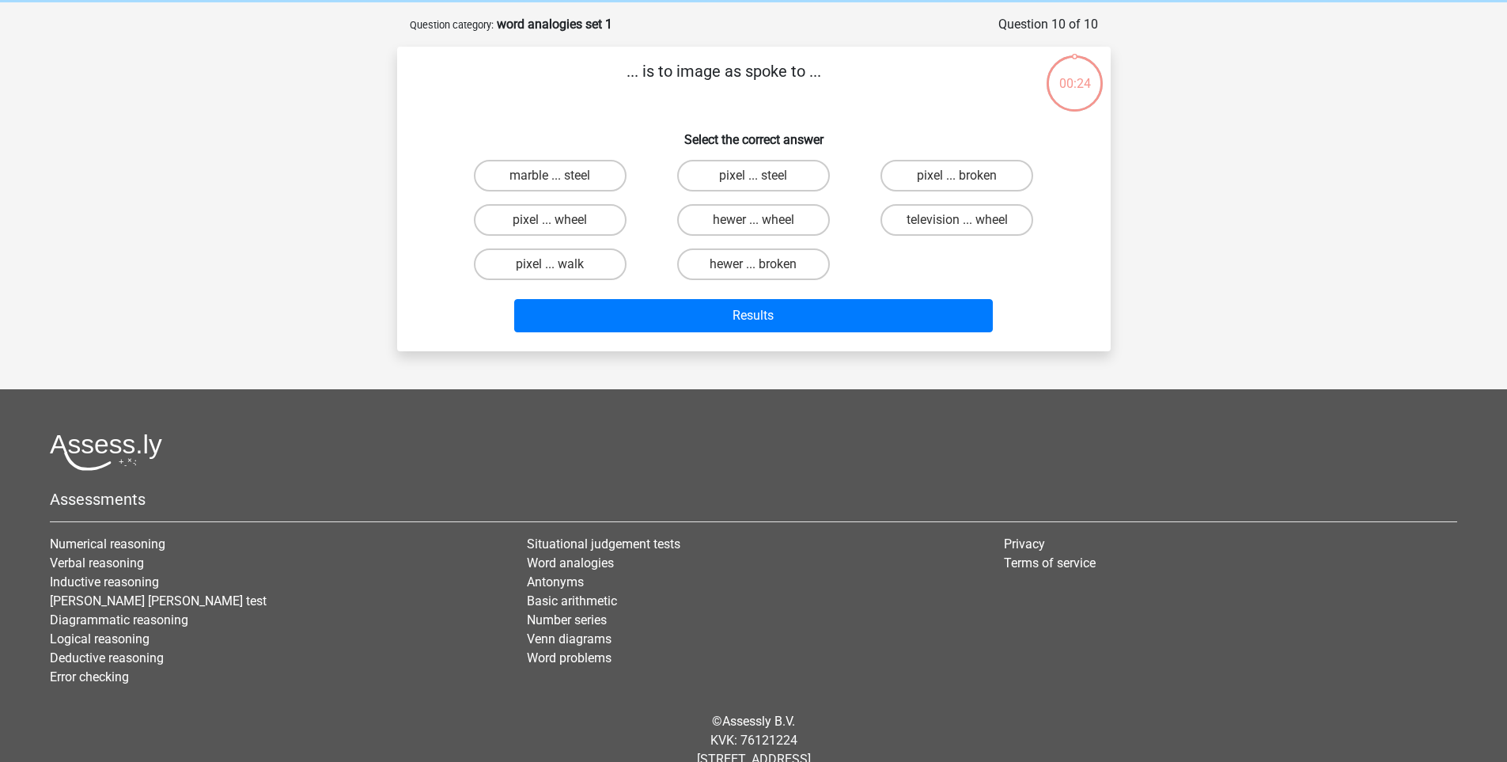
scroll to position [79, 0]
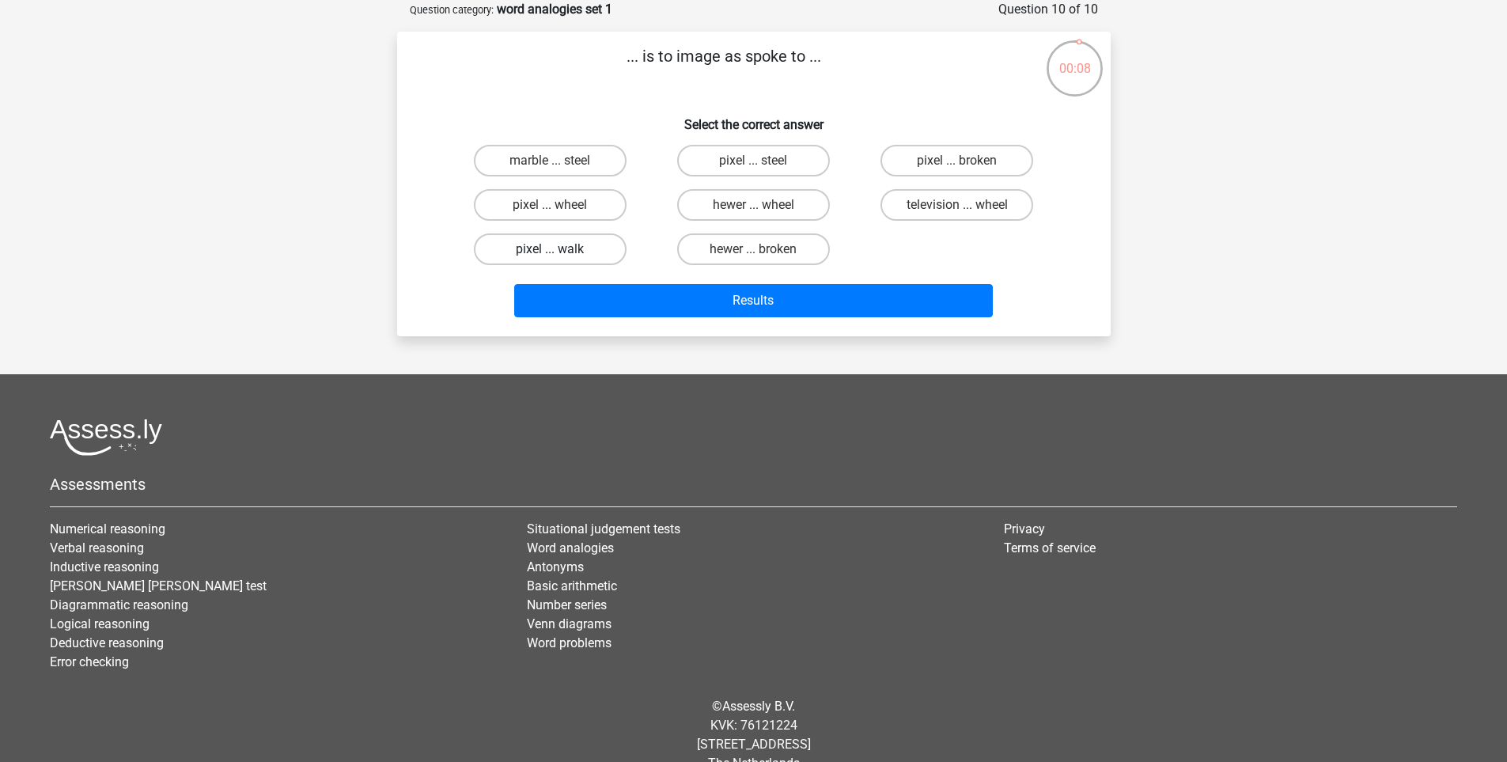
click at [570, 251] on label "pixel ... walk" at bounding box center [550, 249] width 153 height 32
click at [560, 251] on input "pixel ... walk" at bounding box center [555, 254] width 10 height 10
radio input "true"
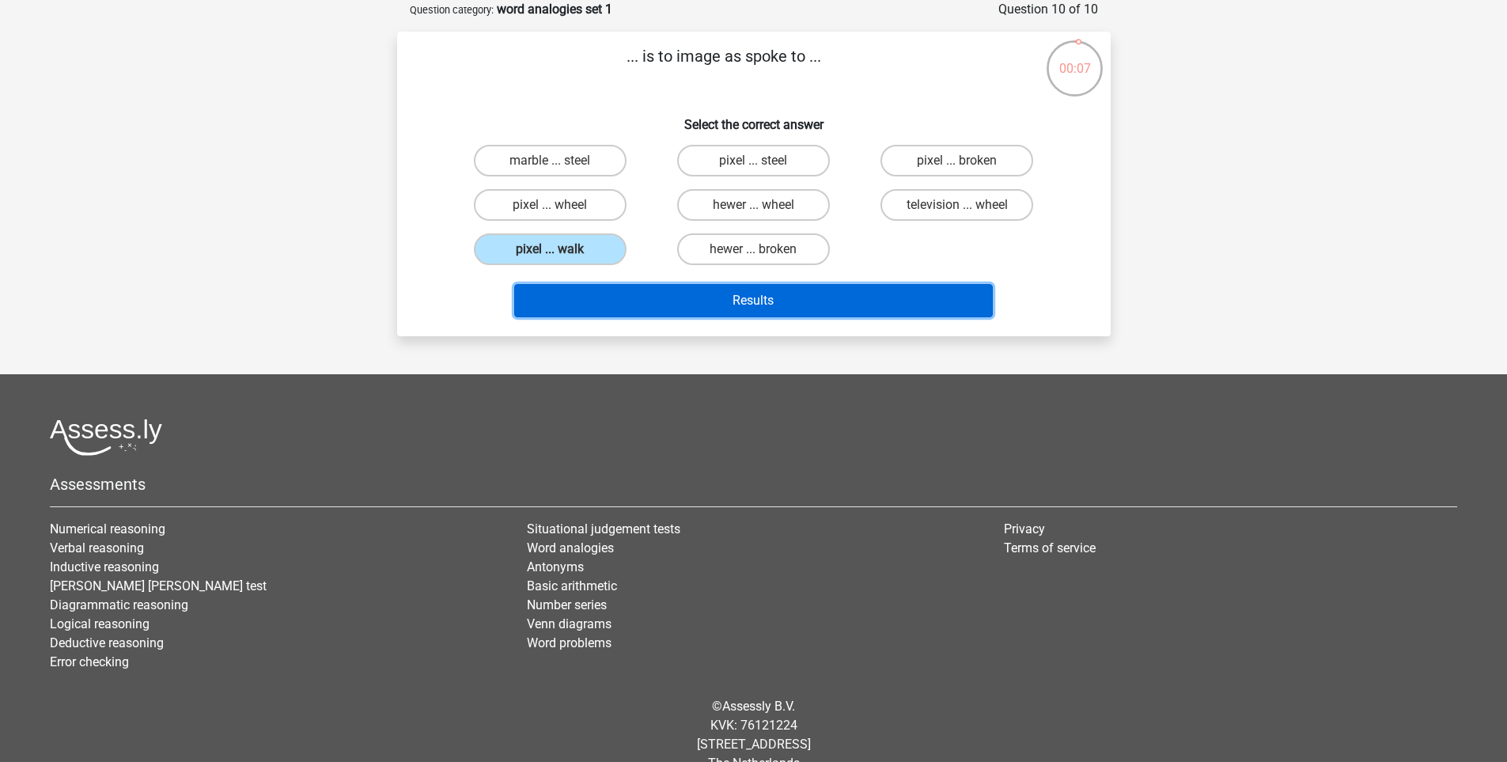
click at [734, 287] on button "Results" at bounding box center [753, 300] width 479 height 33
